Goal: Information Seeking & Learning: Learn about a topic

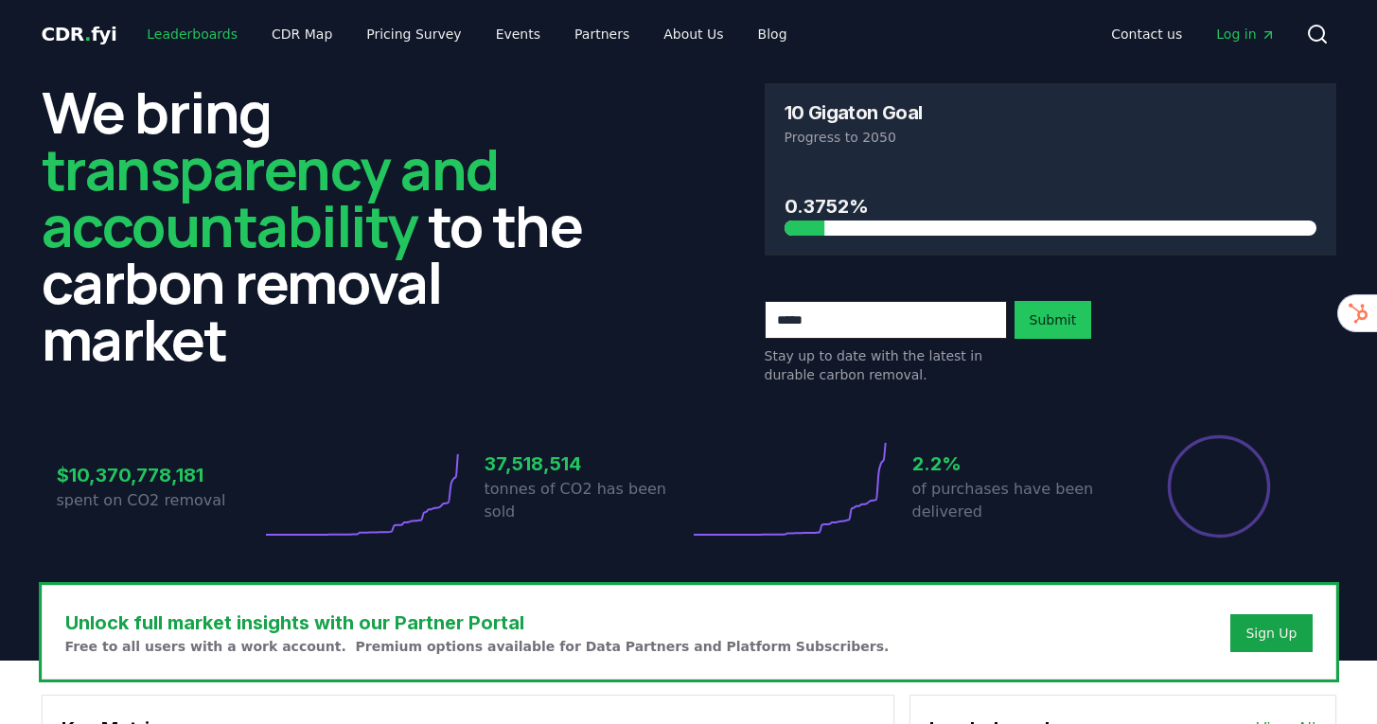
click at [175, 37] on link "Leaderboards" at bounding box center [192, 34] width 121 height 34
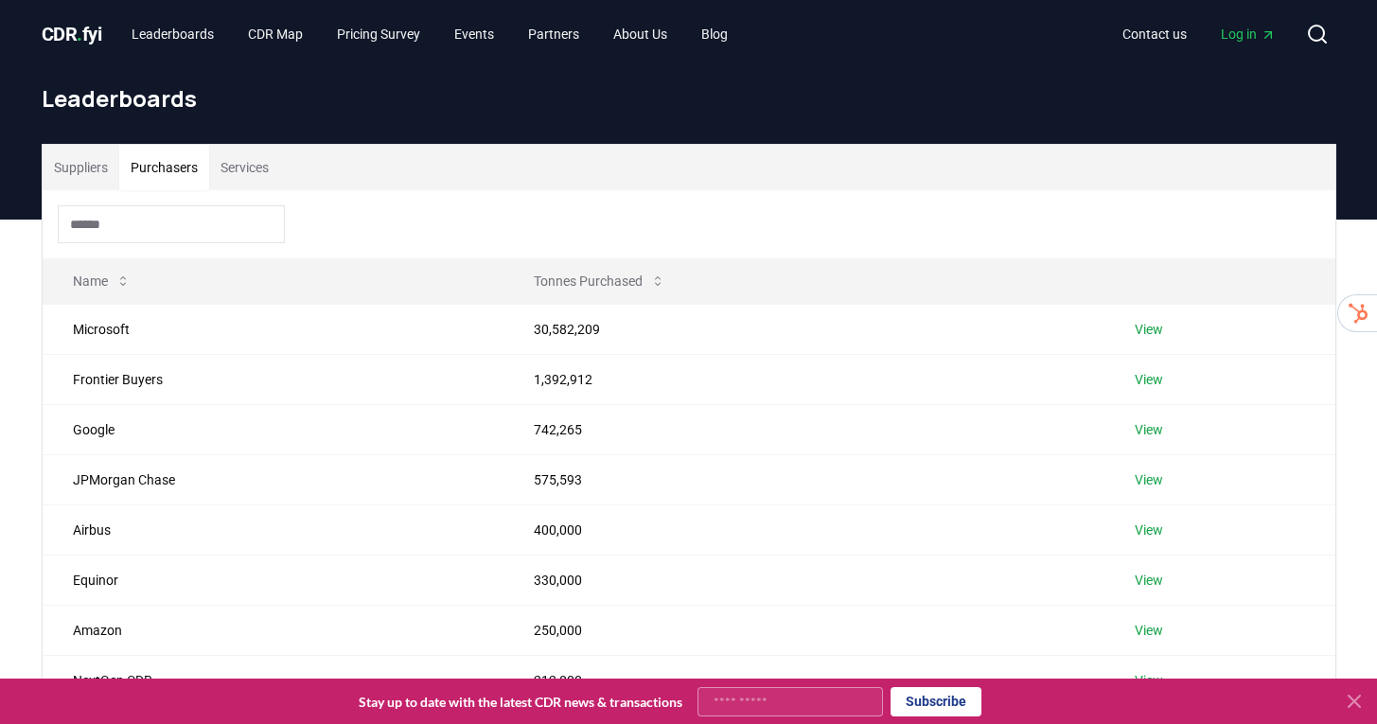
click at [141, 164] on button "Purchasers" at bounding box center [164, 167] width 90 height 45
click at [237, 170] on button "Services" at bounding box center [244, 167] width 71 height 45
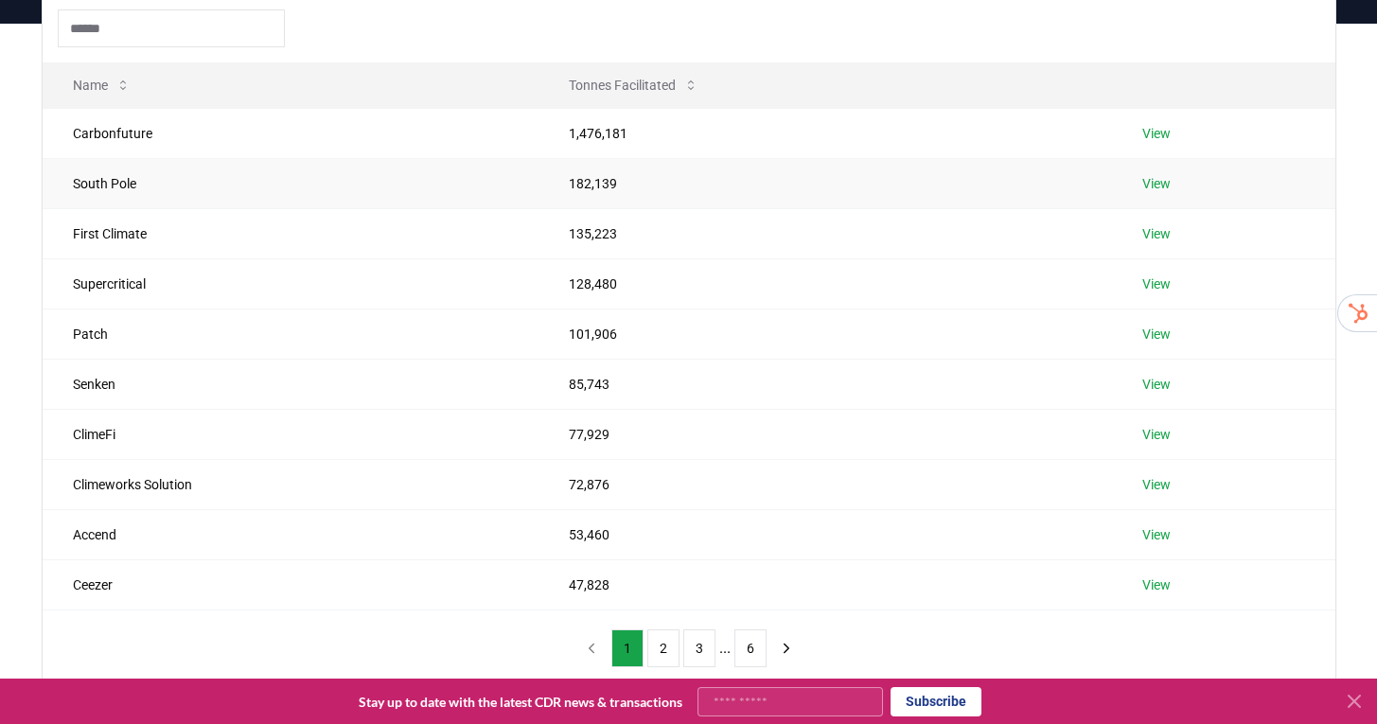
scroll to position [237, 0]
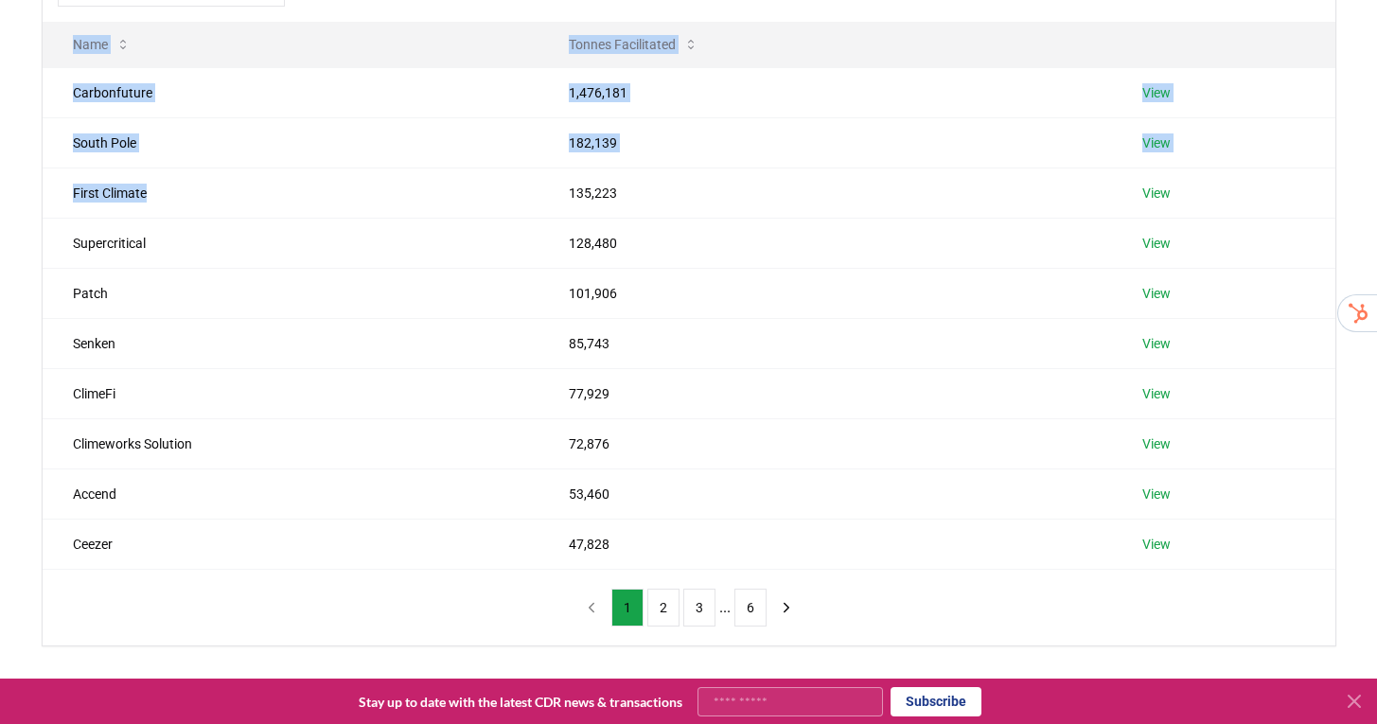
drag, startPoint x: 175, startPoint y: 192, endPoint x: 1, endPoint y: 48, distance: 225.8
click at [0, 48] on div "Suppliers Purchasers Services Name Tonnes Facilitated Carbonfuture 1,476,181 Vi…" at bounding box center [688, 352] width 1377 height 739
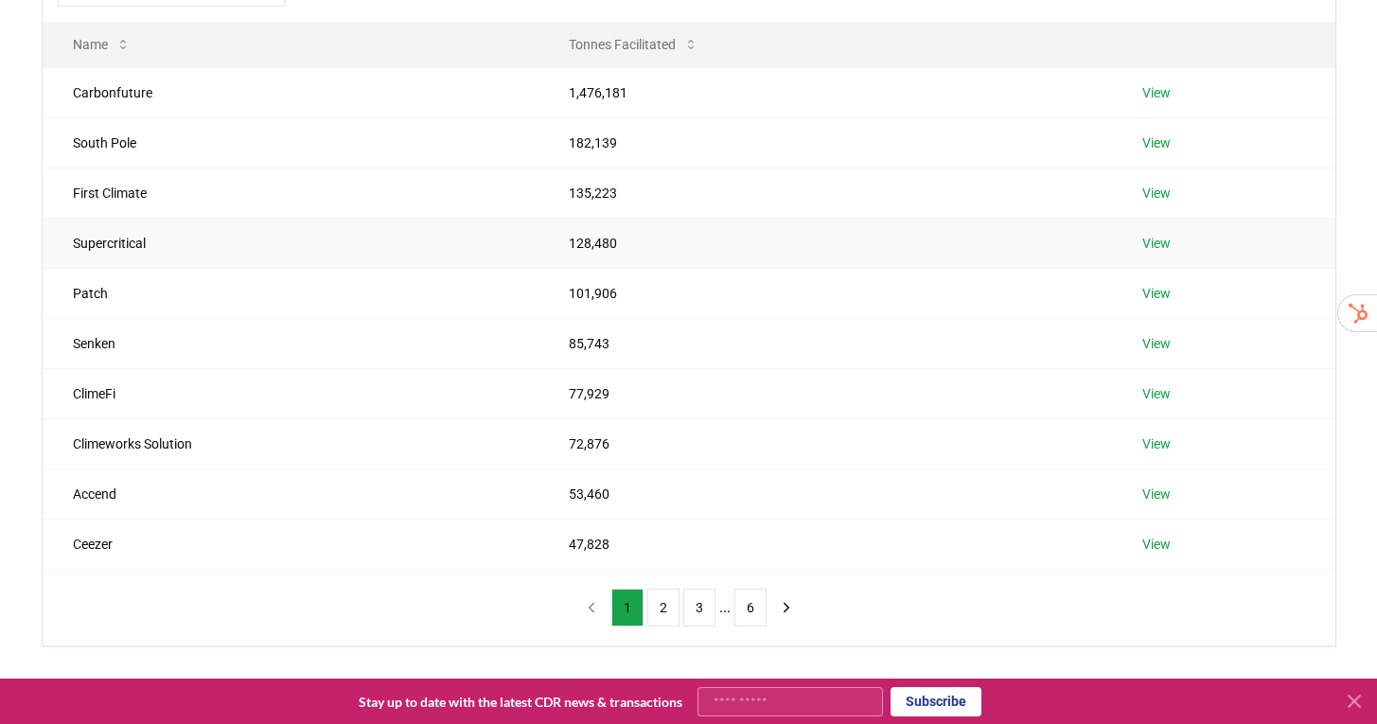
click at [254, 246] on td "Supercritical" at bounding box center [291, 243] width 497 height 50
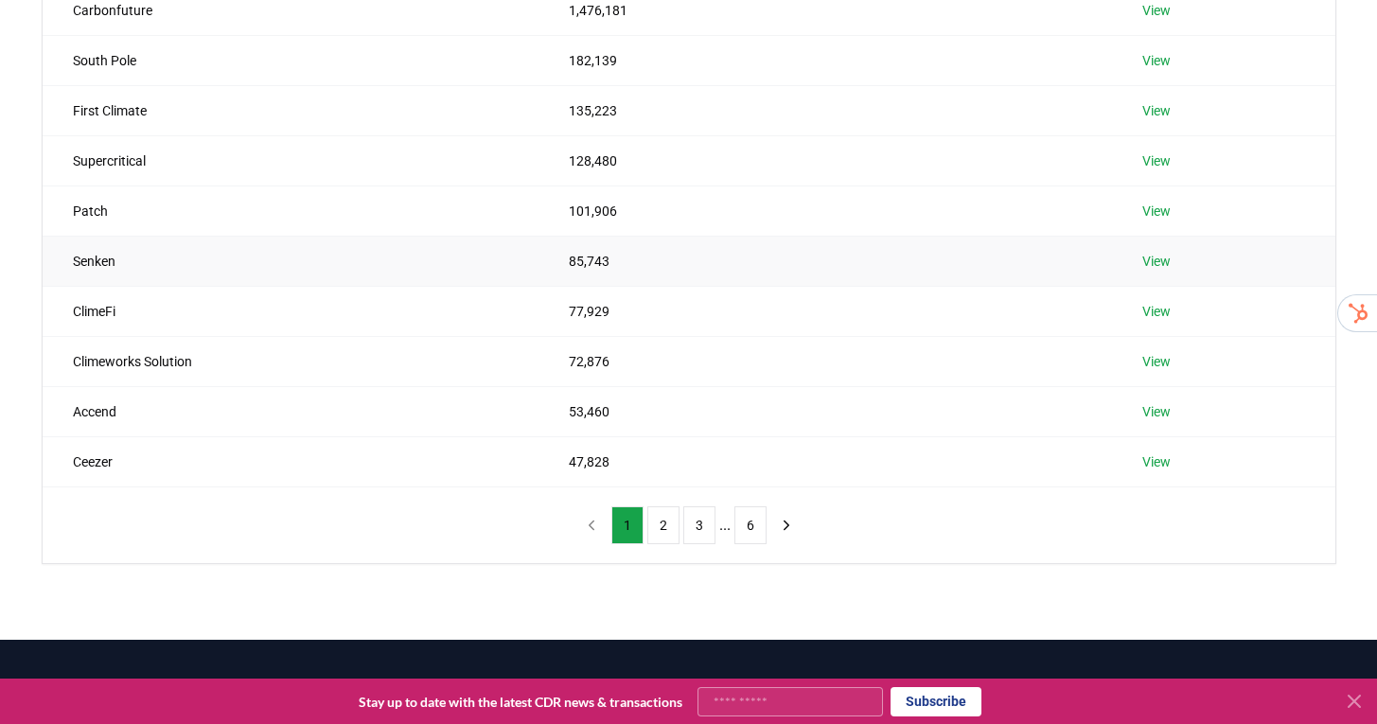
scroll to position [367, 0]
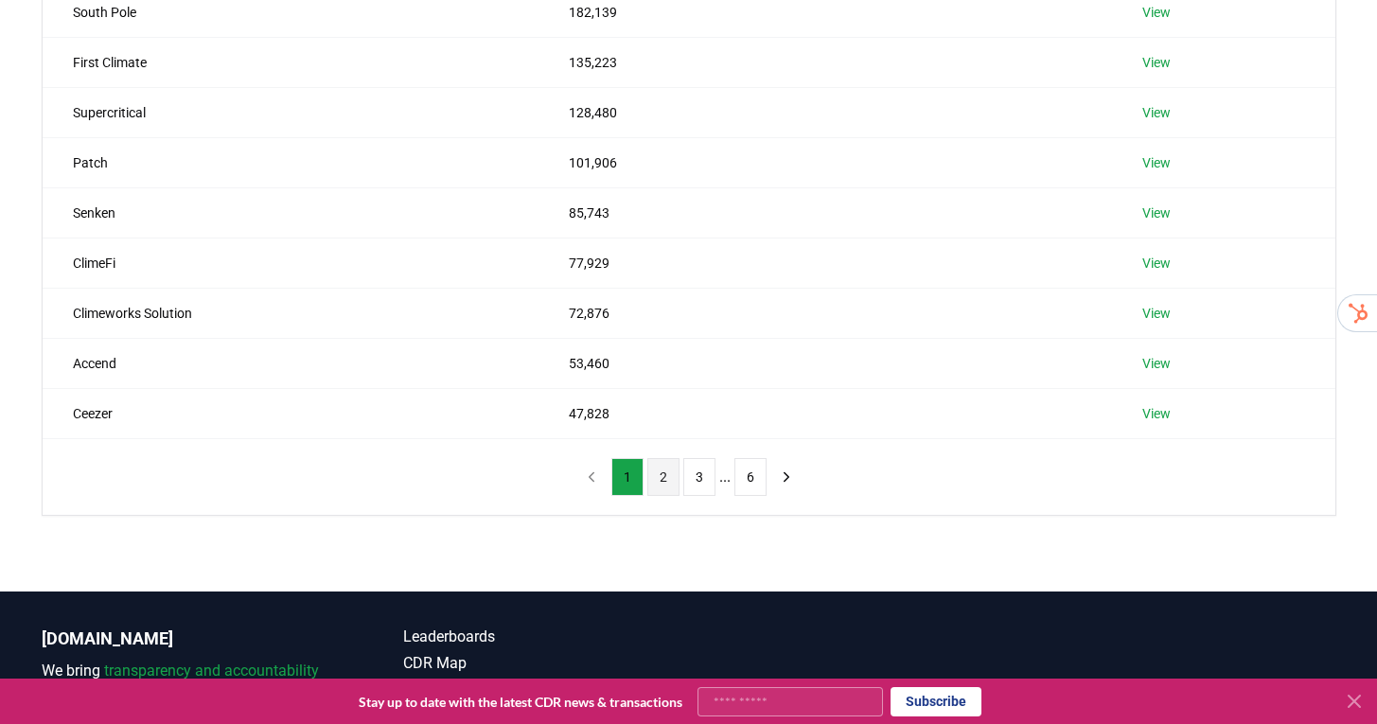
click at [660, 477] on button "2" at bounding box center [663, 477] width 32 height 38
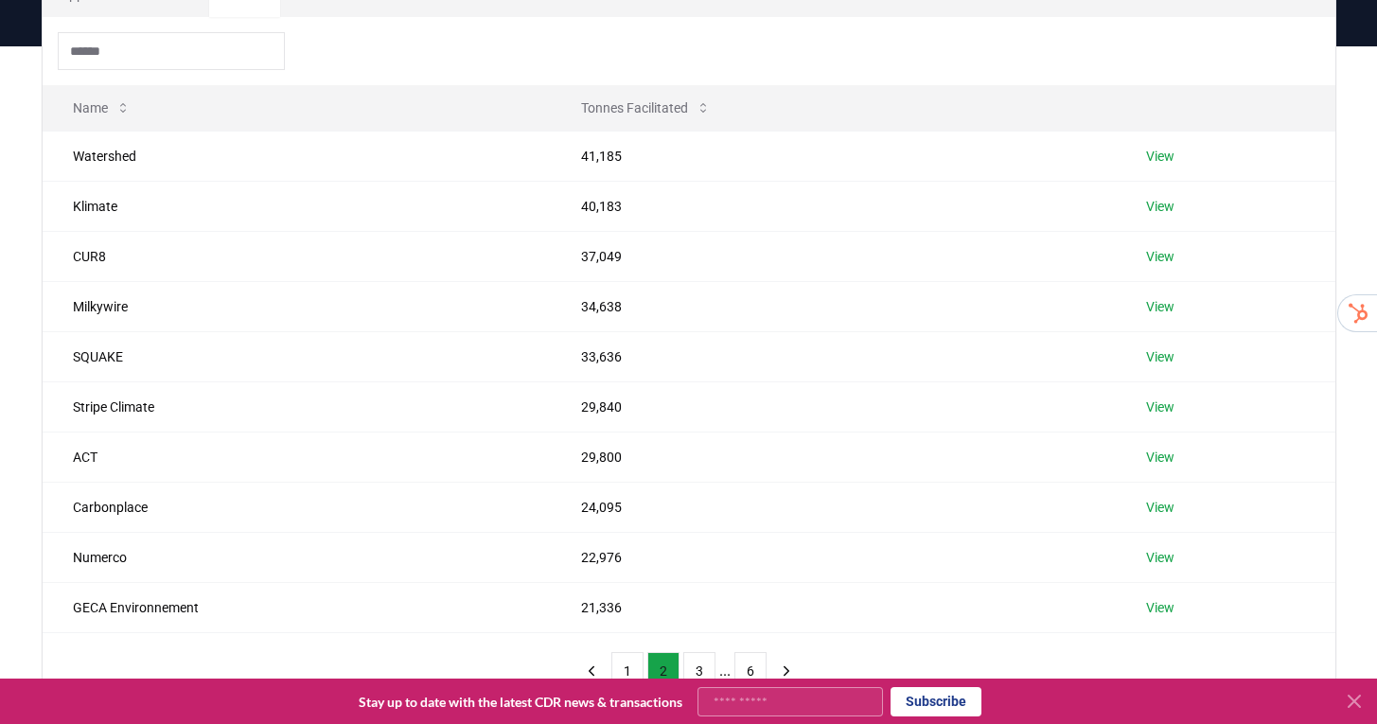
scroll to position [181, 0]
